Goal: Information Seeking & Learning: Learn about a topic

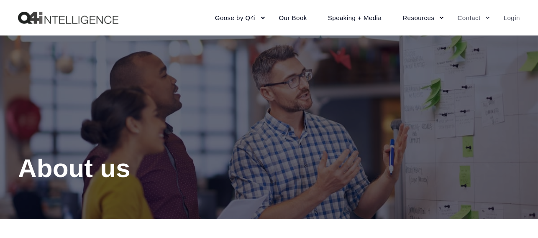
click at [511, 16] on link "Login" at bounding box center [506, 18] width 27 height 36
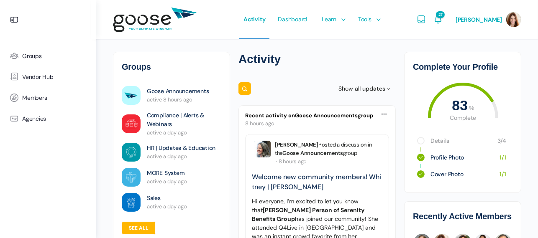
click at [437, 141] on link "Details" at bounding box center [459, 141] width 58 height 8
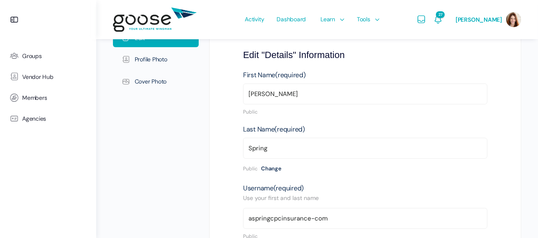
scroll to position [167, 0]
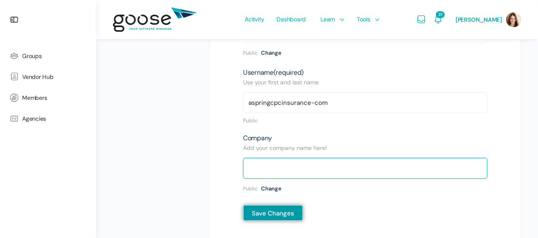
click at [257, 174] on input "text" at bounding box center [365, 168] width 244 height 21
type input "Ascent Insurance"
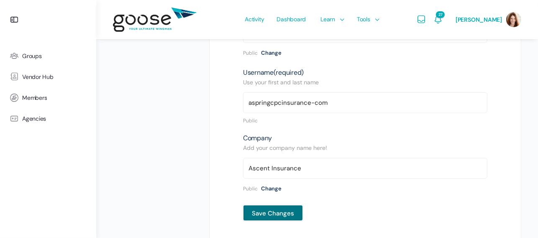
click at [274, 213] on input "Save Changes" at bounding box center [273, 213] width 60 height 16
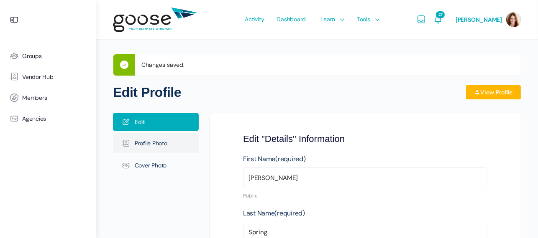
click at [154, 148] on link "Profile Photo" at bounding box center [156, 143] width 86 height 20
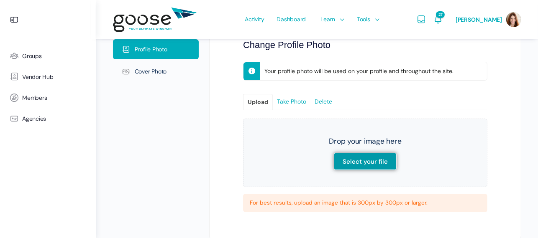
scroll to position [84, 0]
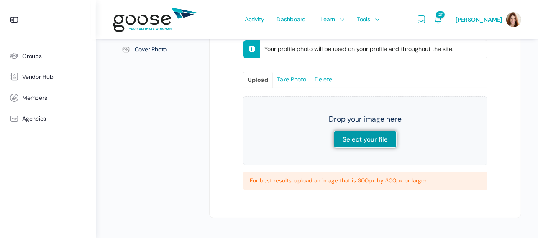
click at [257, 77] on link "Upload" at bounding box center [257, 79] width 29 height 15
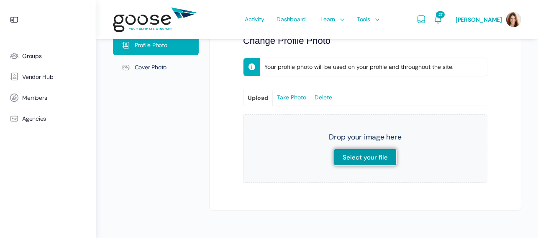
scroll to position [64, 0]
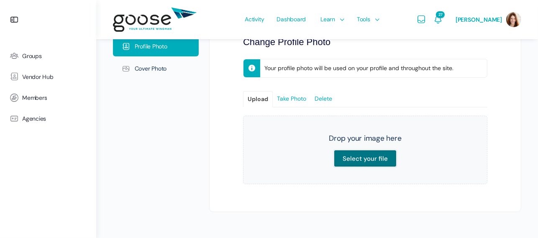
click at [366, 163] on input "Select your file" at bounding box center [365, 158] width 63 height 17
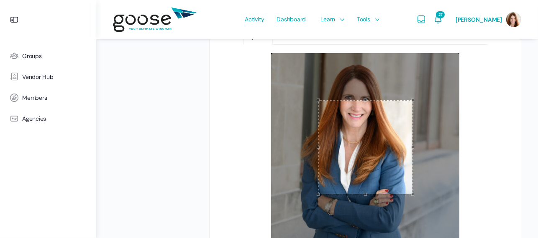
scroll to position [133, 0]
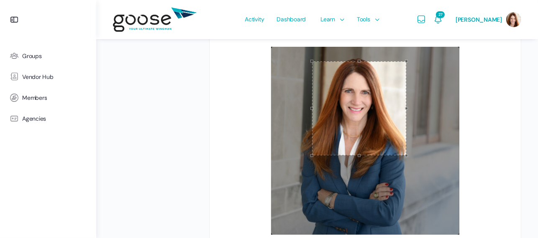
drag, startPoint x: 375, startPoint y: 153, endPoint x: 369, endPoint y: 120, distance: 33.6
click at [369, 120] on div at bounding box center [359, 108] width 94 height 94
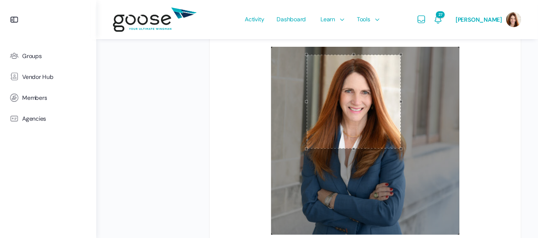
drag, startPoint x: 366, startPoint y: 115, endPoint x: 361, endPoint y: 110, distance: 6.8
click at [361, 110] on div at bounding box center [354, 102] width 94 height 94
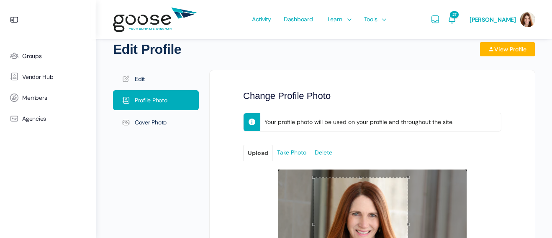
scroll to position [0, 0]
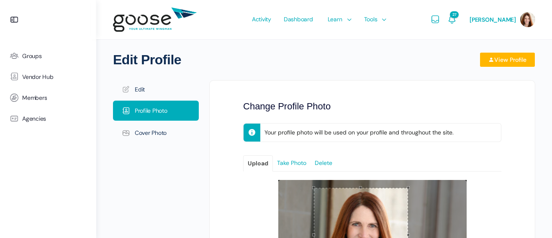
click at [263, 163] on link "Upload" at bounding box center [257, 163] width 29 height 15
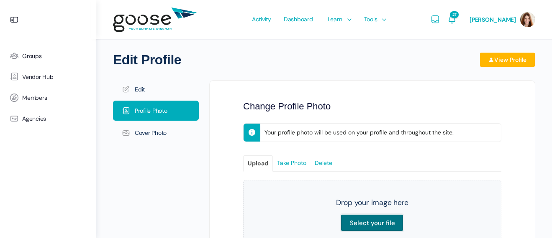
click at [380, 222] on input "Select your file" at bounding box center [371, 223] width 63 height 17
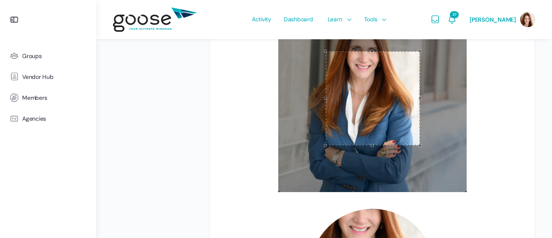
scroll to position [138, 0]
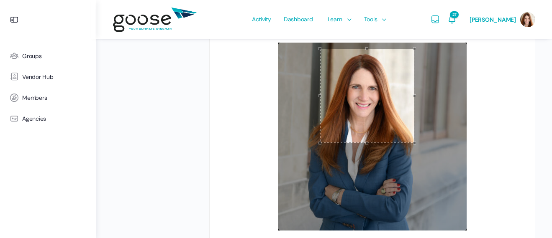
drag, startPoint x: 389, startPoint y: 154, endPoint x: 384, endPoint y: 113, distance: 41.3
click at [384, 113] on div at bounding box center [367, 96] width 94 height 94
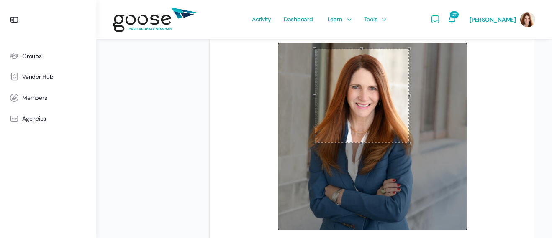
drag, startPoint x: 384, startPoint y: 113, endPoint x: 379, endPoint y: 113, distance: 5.4
click at [379, 113] on div at bounding box center [362, 96] width 94 height 94
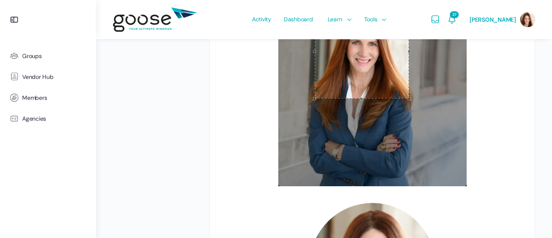
scroll to position [179, 0]
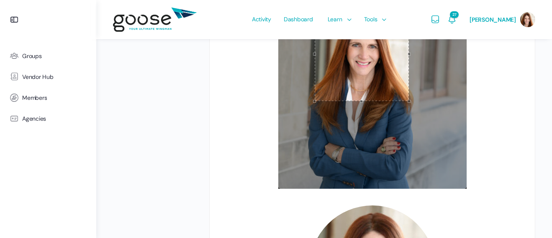
click at [381, 82] on div at bounding box center [362, 54] width 94 height 94
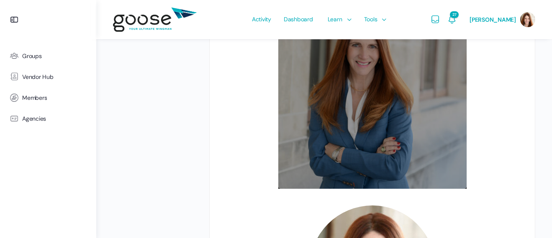
click at [384, 120] on div at bounding box center [372, 95] width 190 height 190
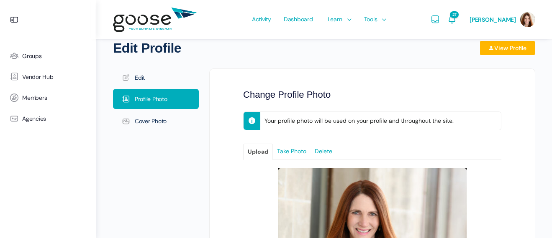
scroll to position [0, 0]
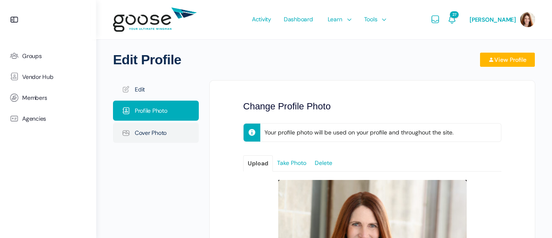
click at [165, 131] on link "Cover Photo" at bounding box center [156, 133] width 86 height 20
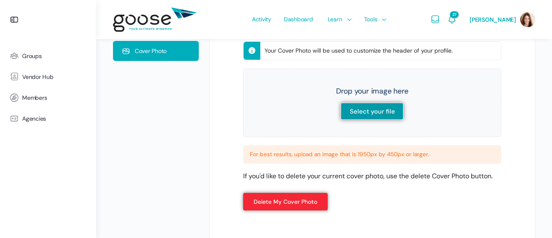
scroll to position [84, 0]
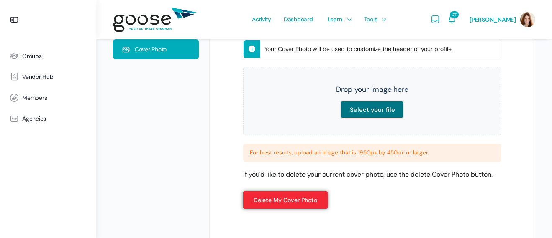
click at [369, 110] on input "Select your file" at bounding box center [371, 109] width 63 height 17
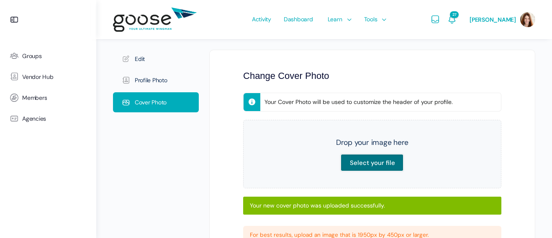
click at [368, 160] on input "Select your file" at bounding box center [371, 162] width 63 height 17
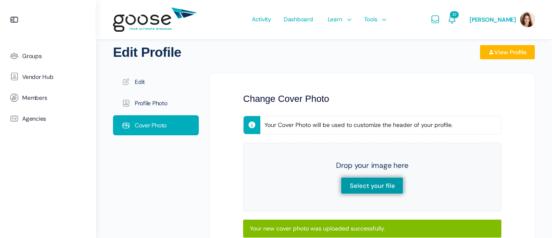
scroll to position [0, 0]
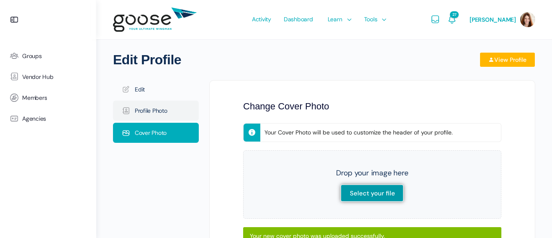
click at [142, 107] on link "Profile Photo" at bounding box center [156, 111] width 86 height 20
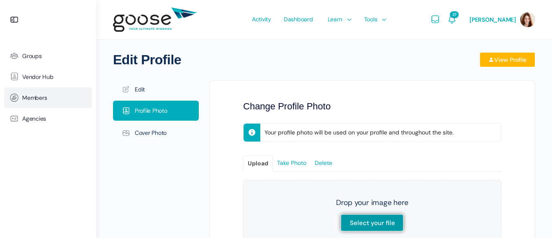
click at [32, 98] on span "Members" at bounding box center [34, 98] width 25 height 7
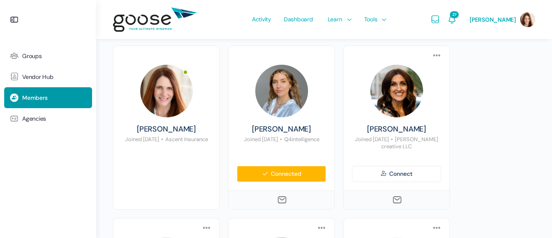
scroll to position [84, 0]
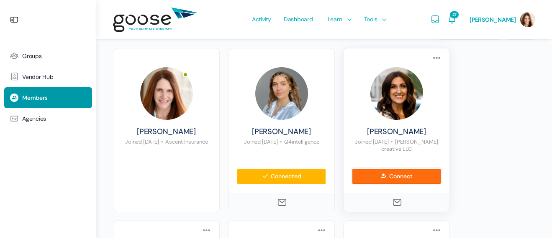
click at [411, 175] on link "Connect" at bounding box center [396, 177] width 89 height 16
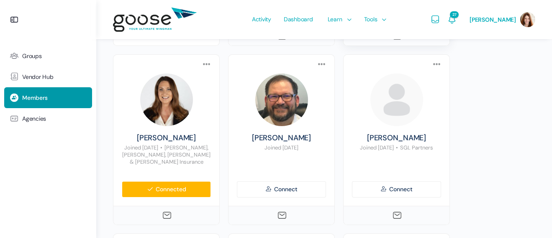
scroll to position [251, 0]
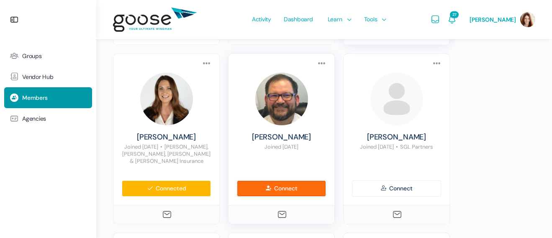
click at [293, 181] on link "Connect" at bounding box center [281, 189] width 89 height 16
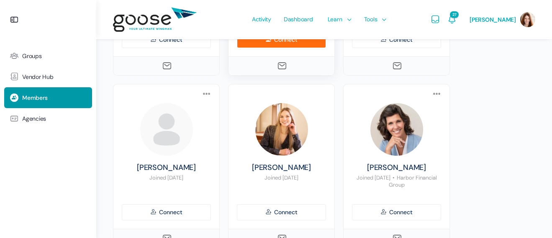
scroll to position [586, 0]
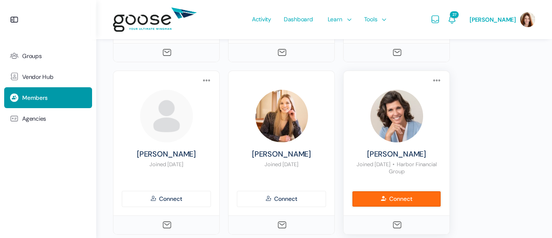
click at [418, 191] on link "Connect" at bounding box center [396, 199] width 89 height 16
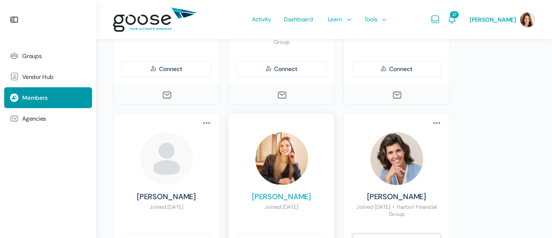
scroll to position [460, 0]
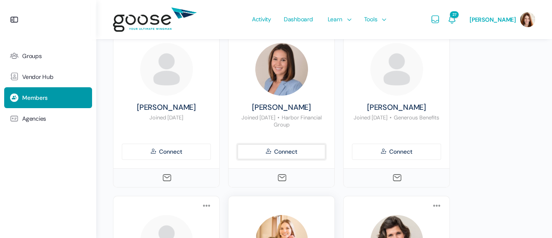
click at [270, 144] on link "Connect" at bounding box center [281, 152] width 89 height 16
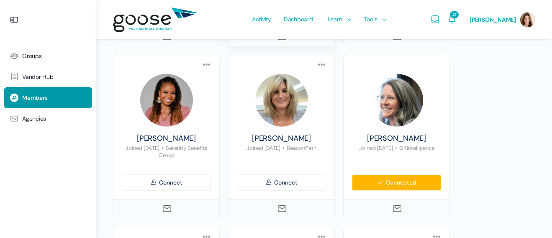
scroll to position [795, 0]
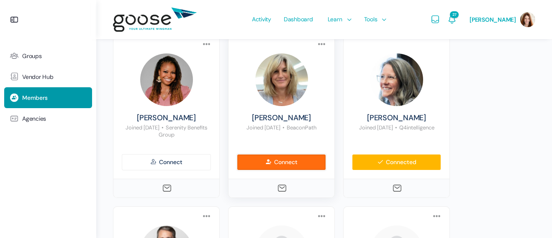
click at [279, 154] on link "Connect" at bounding box center [281, 162] width 89 height 16
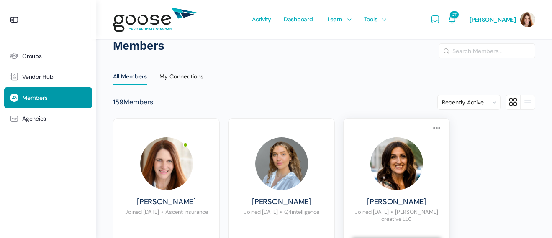
scroll to position [0, 0]
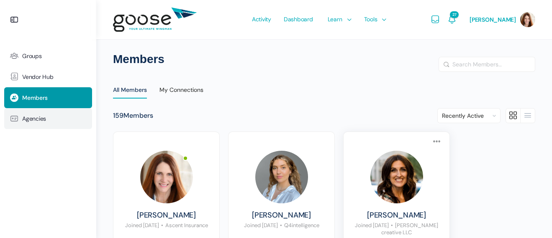
click at [26, 117] on span "Agencies" at bounding box center [34, 118] width 24 height 7
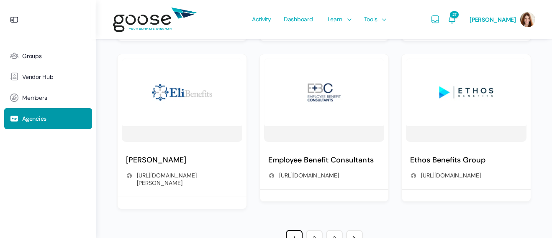
scroll to position [638, 0]
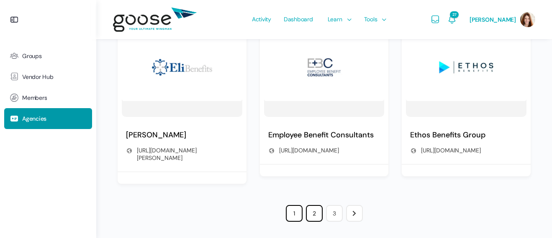
click at [312, 207] on link "2" at bounding box center [314, 213] width 17 height 17
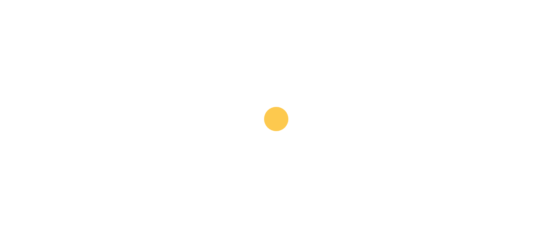
scroll to position [94, 0]
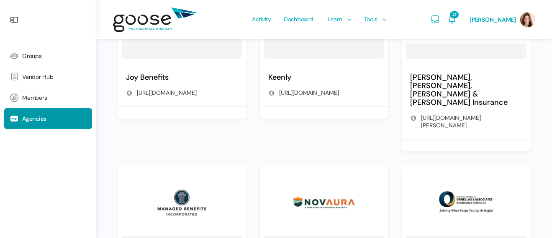
scroll to position [655, 0]
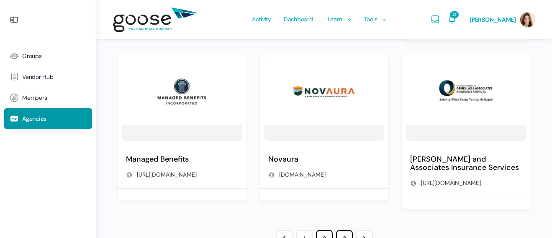
click at [343, 230] on link "3" at bounding box center [344, 238] width 17 height 17
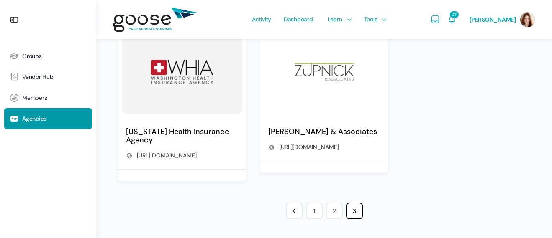
scroll to position [486, 0]
click at [333, 211] on link "2" at bounding box center [334, 211] width 17 height 17
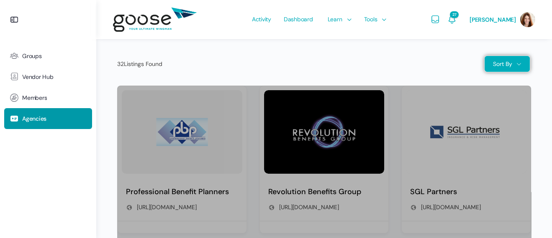
scroll to position [94, 0]
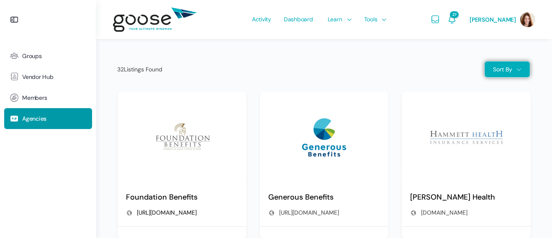
click at [184, 212] on link "https://www.foundationbenefits.com/" at bounding box center [167, 213] width 60 height 8
click at [36, 76] on span "Vendor Hub" at bounding box center [37, 77] width 31 height 7
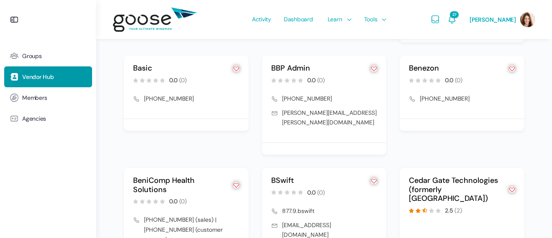
scroll to position [1080, 0]
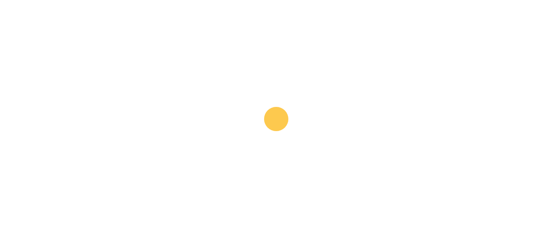
scroll to position [768, 0]
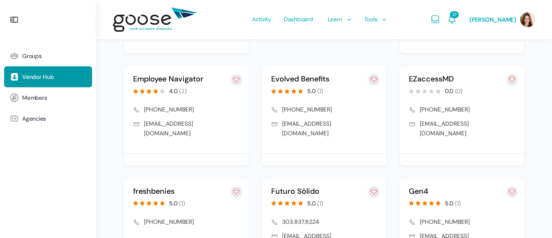
scroll to position [1088, 0]
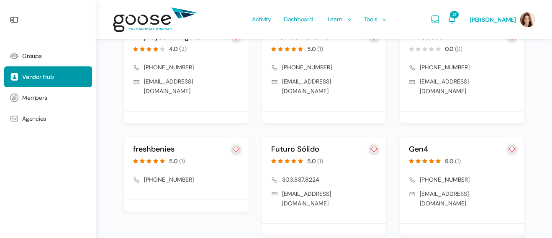
click at [160, 144] on link "freshbenies" at bounding box center [153, 149] width 41 height 10
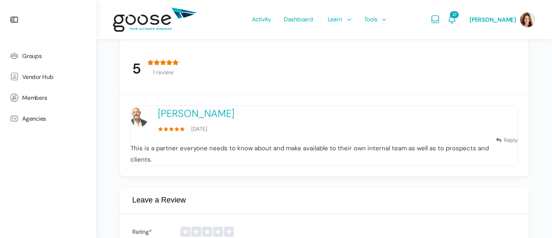
scroll to position [1213, 0]
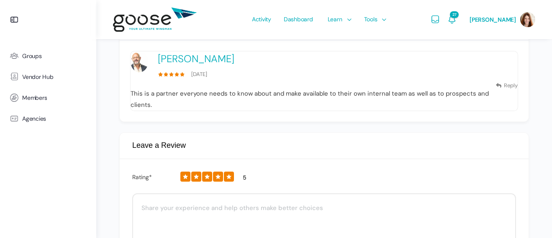
click at [230, 175] on link at bounding box center [229, 177] width 10 height 10
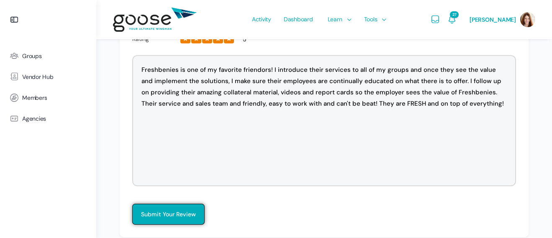
scroll to position [1362, 0]
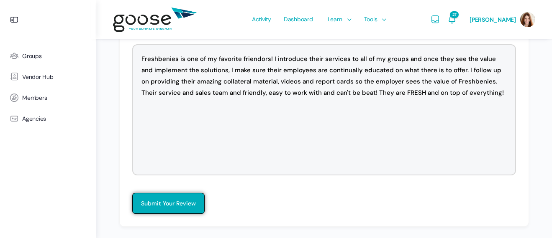
drag, startPoint x: 445, startPoint y: 68, endPoint x: 401, endPoint y: 71, distance: 44.4
click at [401, 71] on textarea "Freshbenies is one of my favorite friendors! I introduce their services to all …" at bounding box center [324, 109] width 384 height 131
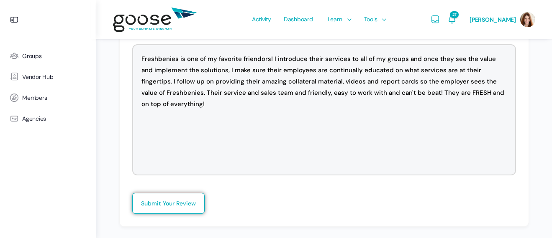
type textarea "Freshbenies is one of my favorite friendors! I introduce their services to all …"
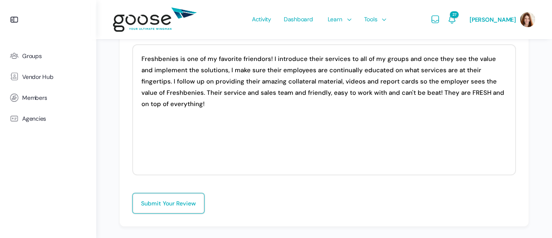
click at [175, 198] on button "Submit Your Review" at bounding box center [168, 203] width 72 height 21
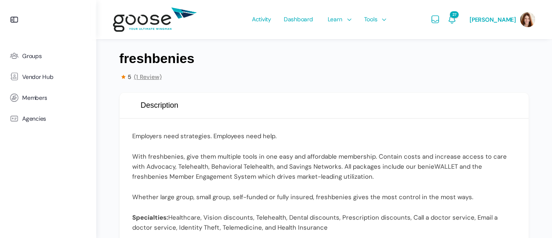
scroll to position [0, 0]
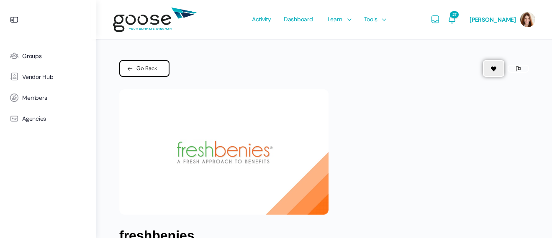
click at [154, 66] on span "Go Back" at bounding box center [146, 68] width 21 height 8
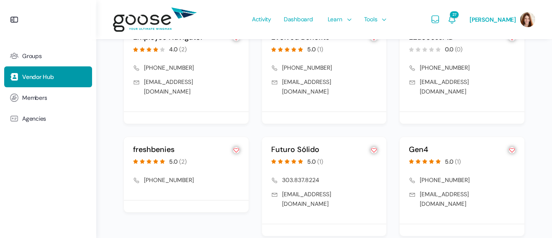
scroll to position [1102, 0]
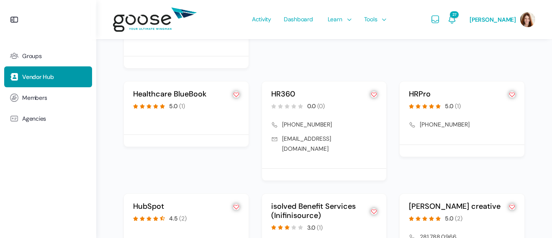
scroll to position [936, 0]
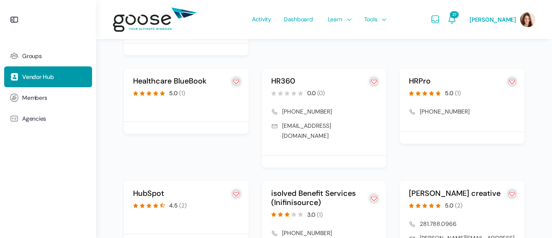
click at [438, 91] on icon at bounding box center [437, 93] width 5 height 5
click at [426, 76] on link "HRPro" at bounding box center [420, 81] width 22 height 10
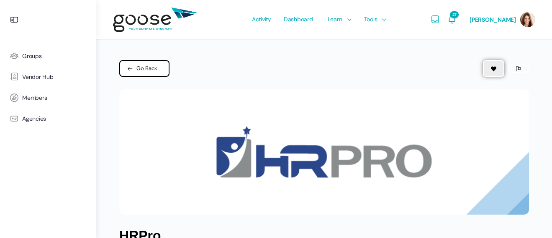
click at [152, 71] on span "Go Back" at bounding box center [146, 68] width 21 height 8
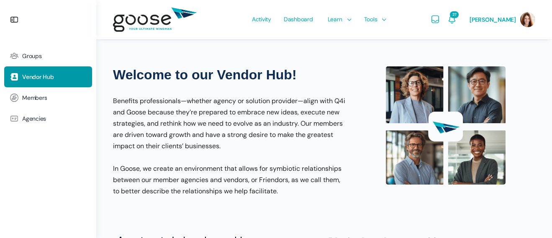
scroll to position [936, 0]
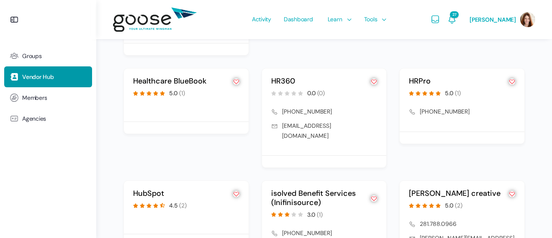
click at [424, 76] on link "HRPro" at bounding box center [420, 81] width 22 height 10
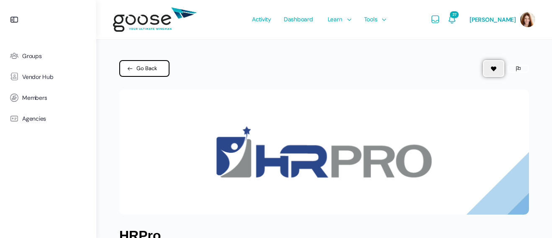
click at [144, 69] on span "Go Back" at bounding box center [146, 68] width 21 height 8
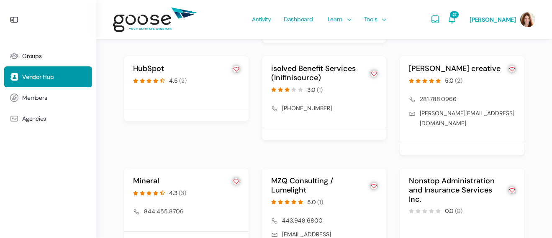
scroll to position [1098, 0]
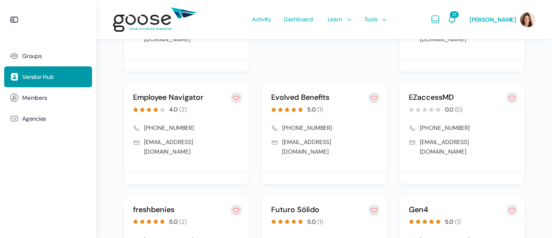
scroll to position [1102, 0]
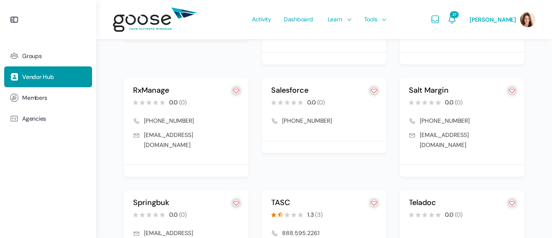
scroll to position [978, 0]
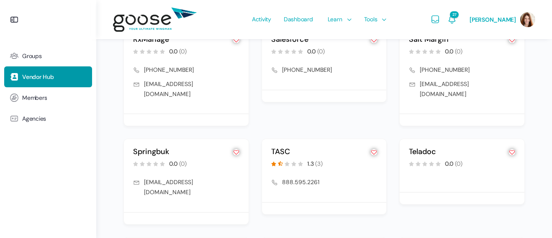
click at [282, 147] on link "TASC" at bounding box center [280, 152] width 19 height 10
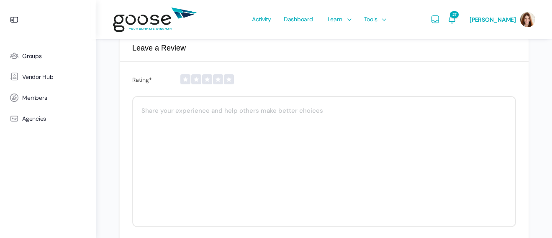
scroll to position [1045, 0]
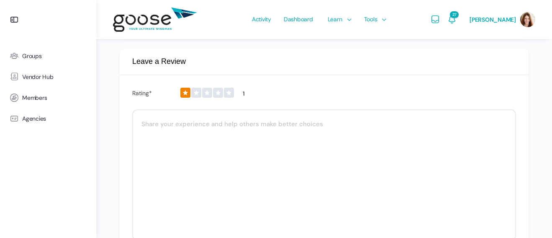
click at [183, 88] on link at bounding box center [185, 93] width 10 height 10
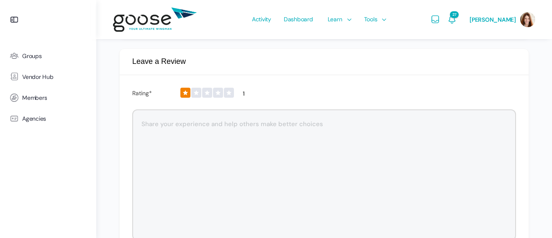
click at [162, 110] on textarea at bounding box center [324, 175] width 384 height 131
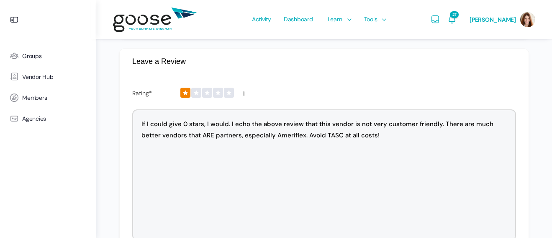
click at [432, 110] on textarea "If I could give 0 stars, I would. I echo the above review that this vendor is n…" at bounding box center [324, 175] width 384 height 131
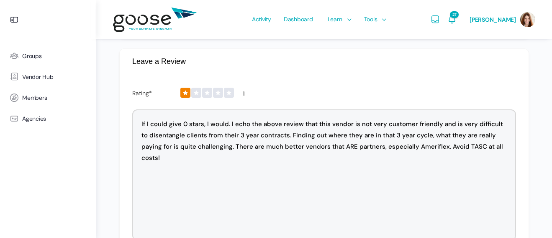
click at [329, 133] on textarea "If I could give 0 stars, I would. I echo the above review that this vendor is n…" at bounding box center [324, 175] width 384 height 131
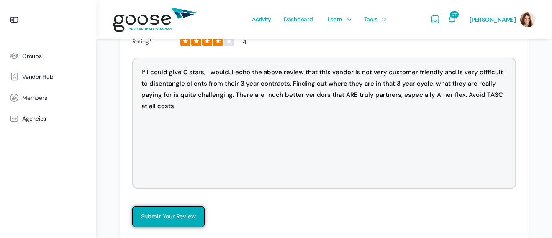
scroll to position [1100, 0]
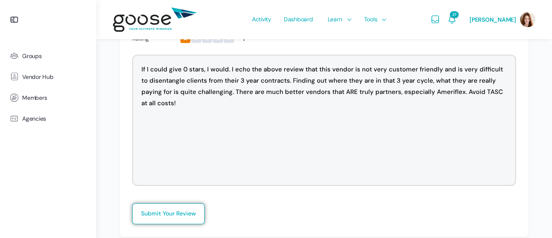
type textarea "If I could give 0 stars, I would. I echo the above review that this vendor is n…"
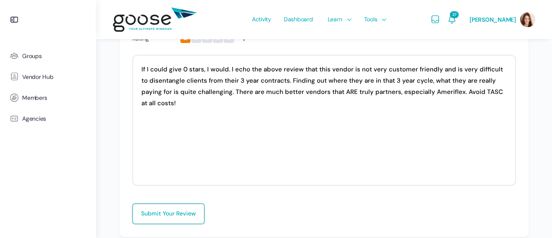
click at [166, 204] on button "Submit Your Review" at bounding box center [168, 214] width 72 height 21
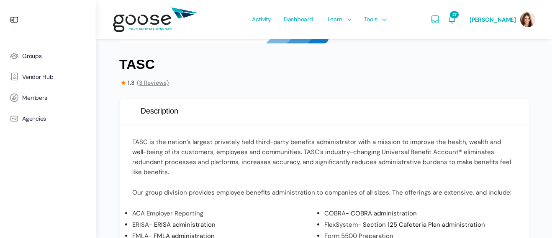
scroll to position [0, 0]
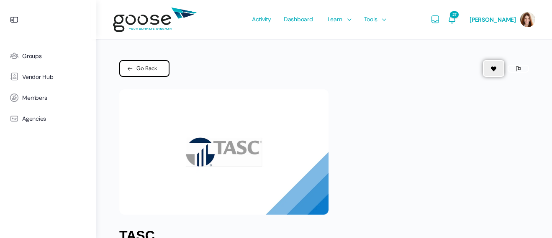
click at [153, 67] on span "Go Back" at bounding box center [146, 68] width 21 height 8
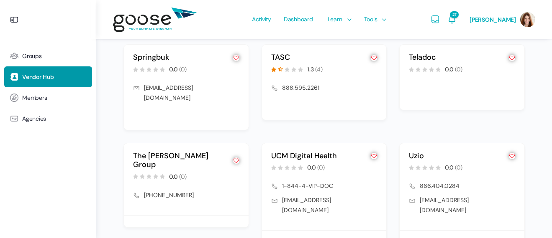
scroll to position [1075, 0]
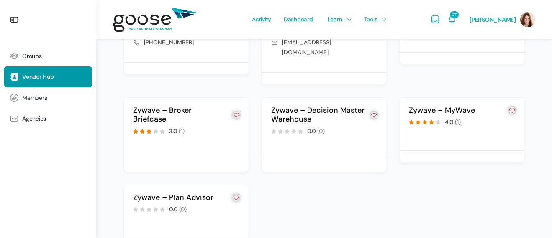
scroll to position [894, 0]
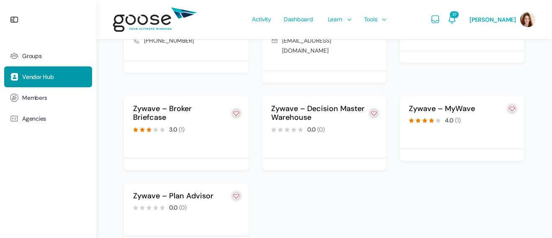
click at [146, 104] on link "Zywave – Broker Briefcase" at bounding box center [162, 113] width 59 height 19
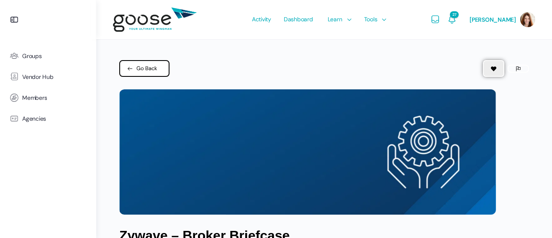
click at [159, 70] on link "Go Back" at bounding box center [144, 68] width 50 height 17
click at [154, 68] on span "Go Back" at bounding box center [146, 68] width 21 height 8
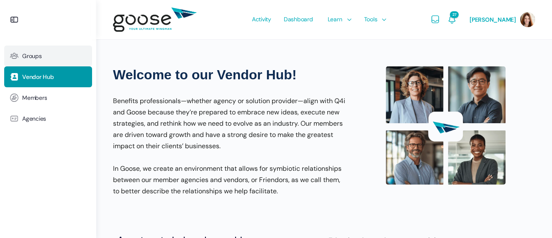
click at [35, 57] on span "Groups" at bounding box center [32, 56] width 20 height 7
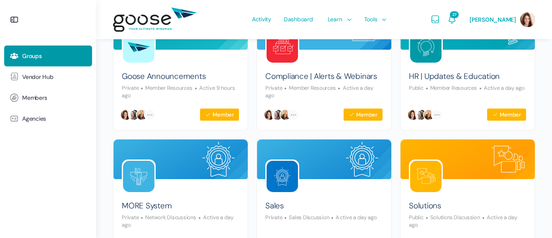
scroll to position [209, 0]
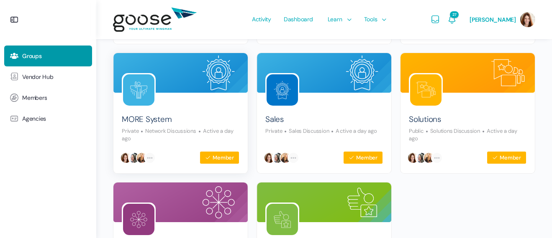
click at [141, 87] on img at bounding box center [138, 89] width 31 height 31
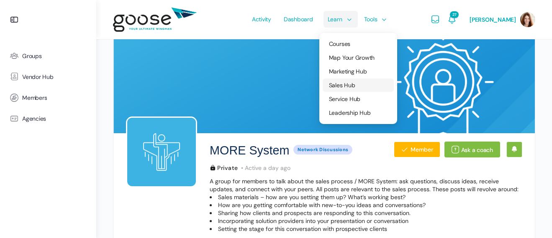
click at [340, 85] on span "Sales Hub" at bounding box center [342, 86] width 26 height 8
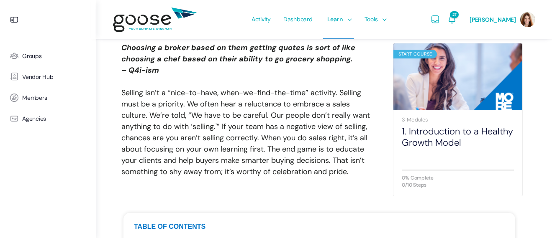
scroll to position [84, 0]
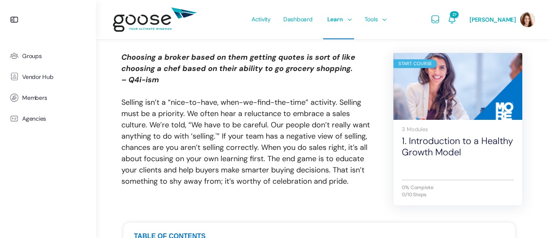
click at [431, 107] on img at bounding box center [457, 87] width 129 height 86
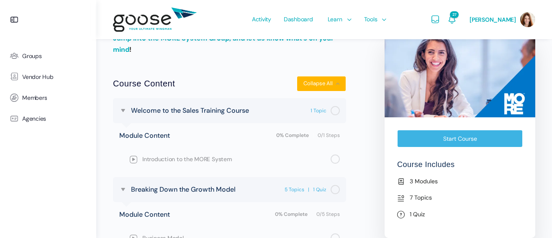
scroll to position [335, 0]
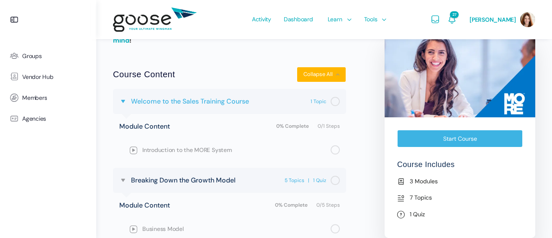
click at [219, 101] on span "Welcome to the Sales Training Course" at bounding box center [190, 101] width 118 height 11
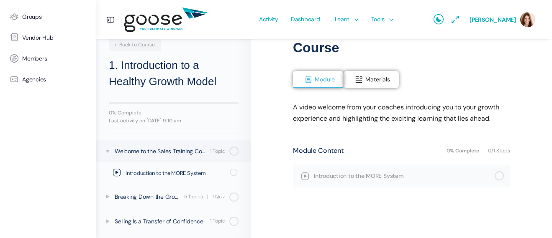
scroll to position [84, 0]
click at [350, 174] on span "Introduction to the MORE System" at bounding box center [404, 175] width 181 height 9
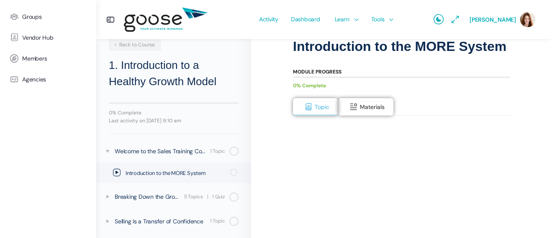
scroll to position [84, 0]
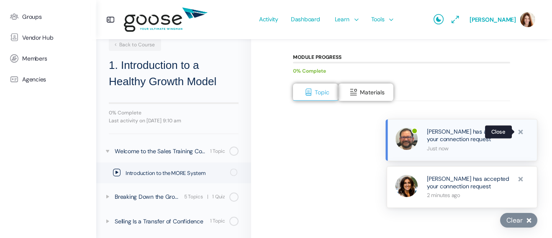
click at [521, 133] on span at bounding box center [520, 132] width 8 height 8
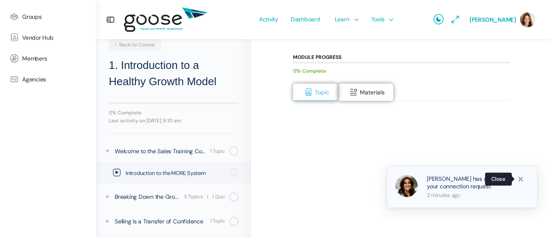
click at [519, 180] on span at bounding box center [520, 179] width 8 height 8
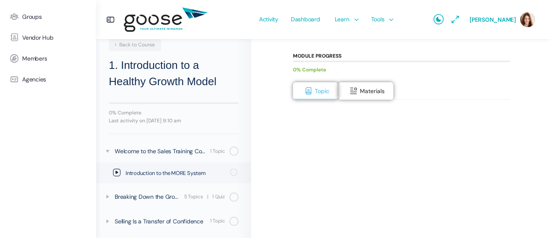
scroll to position [210, 0]
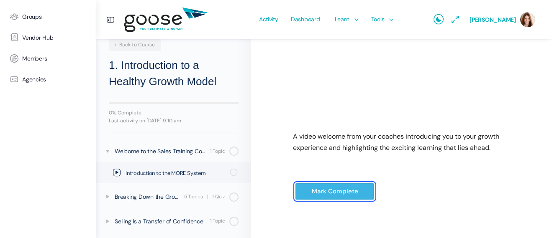
click at [342, 187] on input "Mark Complete" at bounding box center [334, 191] width 79 height 17
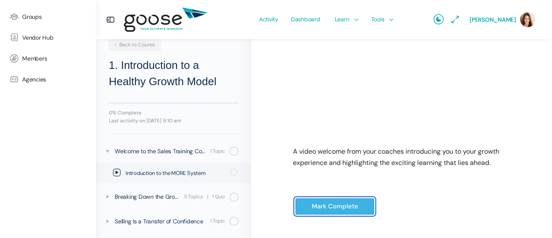
scroll to position [209, 0]
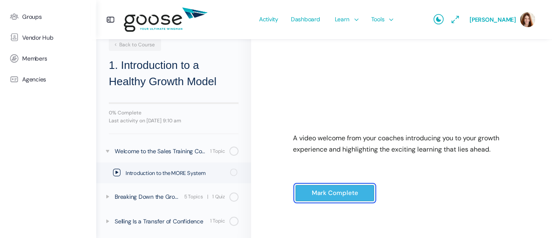
click at [329, 191] on input "Mark Complete" at bounding box center [334, 193] width 79 height 17
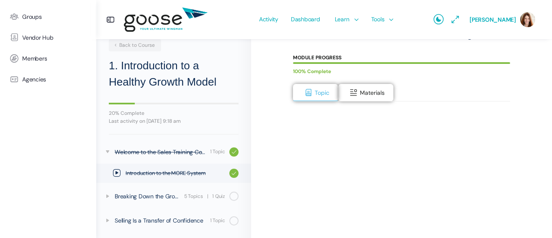
scroll to position [84, 0]
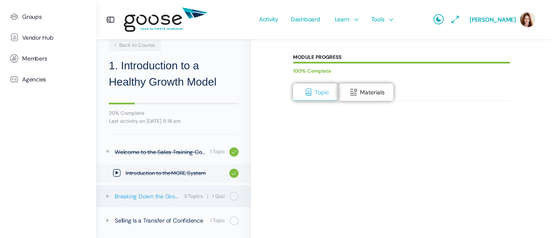
click at [162, 196] on div "Breaking Down the Growth Model" at bounding box center [148, 196] width 67 height 9
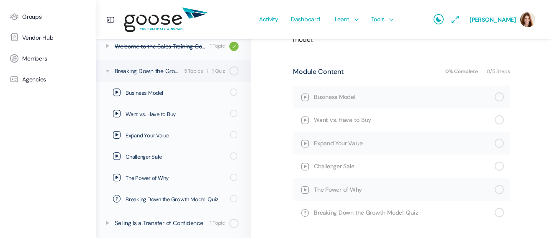
scroll to position [112, 0]
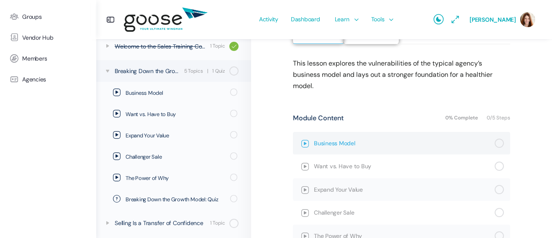
click at [315, 139] on span "Business Model" at bounding box center [404, 143] width 181 height 9
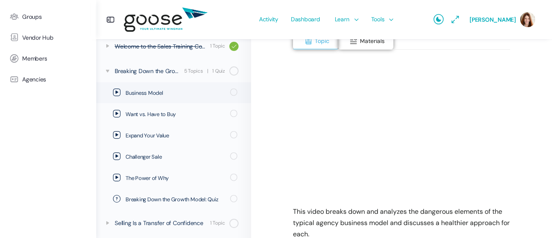
scroll to position [180, 0]
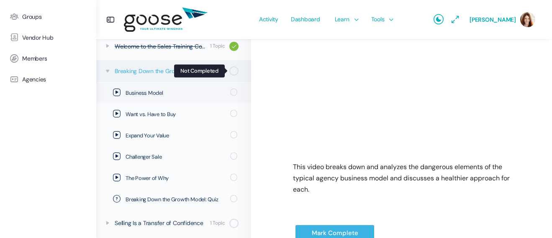
click at [234, 73] on span at bounding box center [236, 71] width 5 height 9
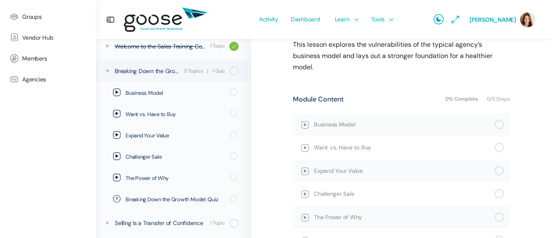
scroll to position [112, 0]
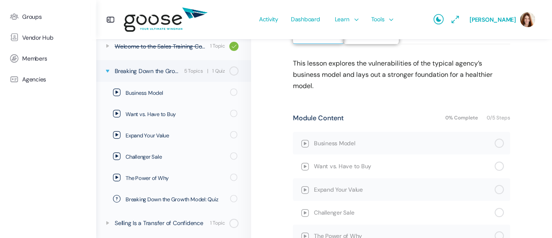
click at [107, 70] on icon at bounding box center [107, 71] width 7 height 7
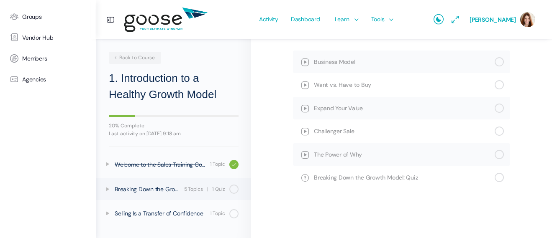
scroll to position [195, 0]
click at [155, 187] on div "Breaking Down the Growth Model" at bounding box center [148, 189] width 67 height 9
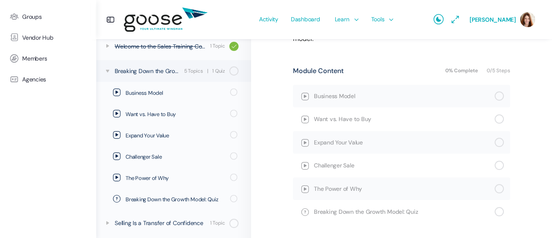
scroll to position [167, 0]
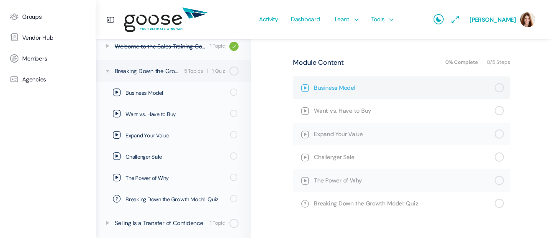
click at [501, 83] on link "Business Model" at bounding box center [401, 88] width 217 height 23
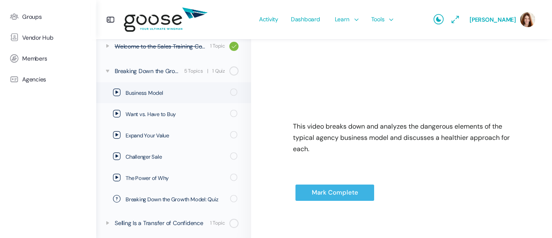
scroll to position [222, 0]
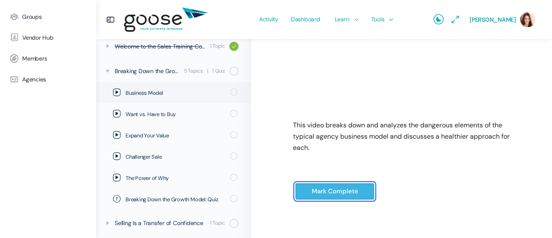
click at [338, 191] on input "Mark Complete" at bounding box center [334, 191] width 79 height 17
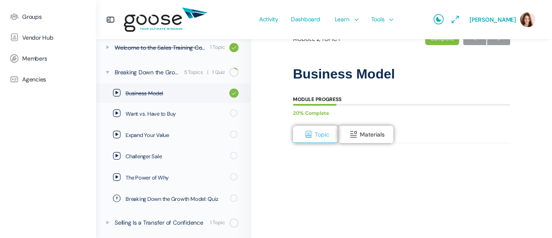
scroll to position [84, 0]
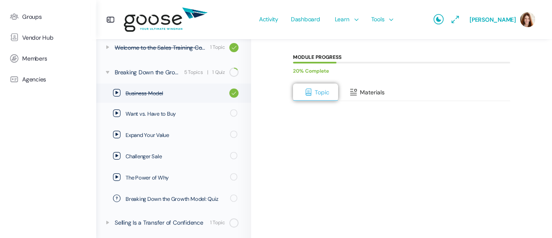
click at [353, 90] on span at bounding box center [353, 92] width 8 height 8
